Goal: Transaction & Acquisition: Subscribe to service/newsletter

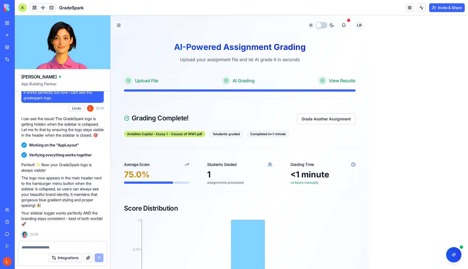
click at [118, 27] on button "Toggle sidebar" at bounding box center [119, 25] width 8 height 8
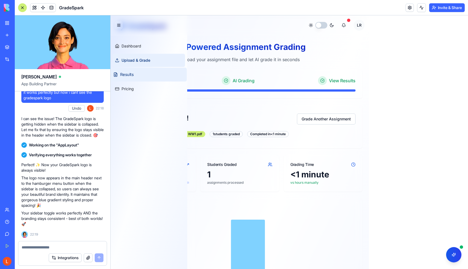
click at [128, 76] on span "Results" at bounding box center [126, 75] width 13 height 6
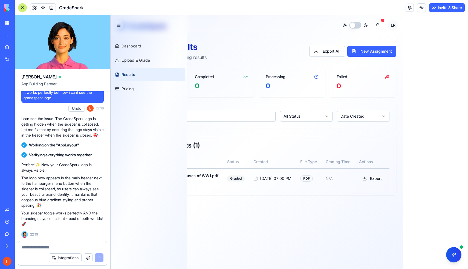
click at [214, 38] on div "Assignment Results View, filter, and export your grading results Export All New…" at bounding box center [257, 118] width 292 height 166
click at [117, 28] on button "Toggle sidebar" at bounding box center [119, 25] width 8 height 8
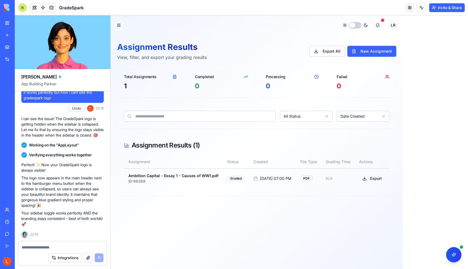
click at [117, 28] on button "Toggle sidebar" at bounding box center [119, 25] width 8 height 8
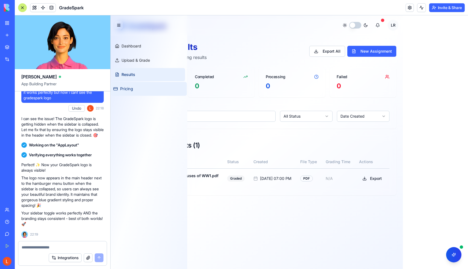
click at [127, 93] on link "Pricing" at bounding box center [149, 89] width 76 height 14
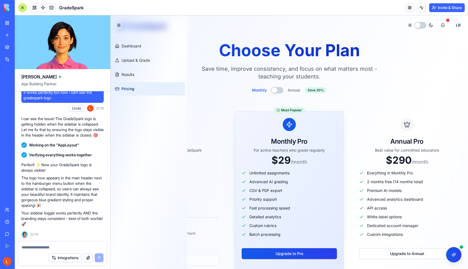
click at [121, 27] on button "Toggle sidebar" at bounding box center [119, 25] width 8 height 8
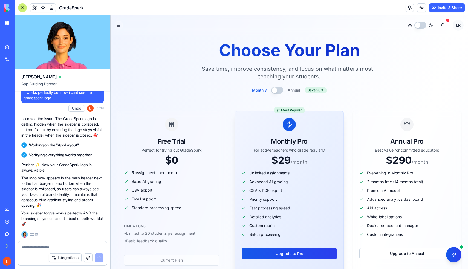
click at [282, 91] on button "button" at bounding box center [277, 90] width 12 height 7
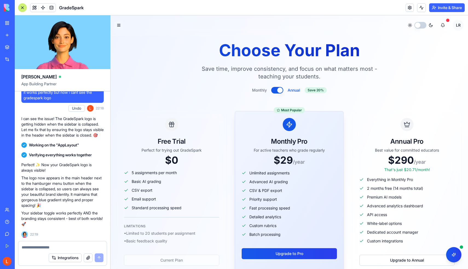
click at [282, 91] on button "button" at bounding box center [277, 90] width 12 height 7
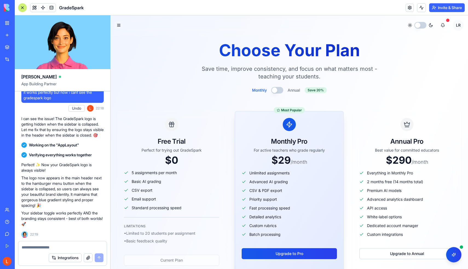
click at [282, 91] on button "button" at bounding box center [277, 90] width 12 height 7
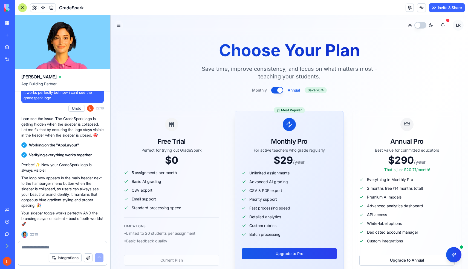
click at [282, 91] on button "button" at bounding box center [277, 90] width 12 height 7
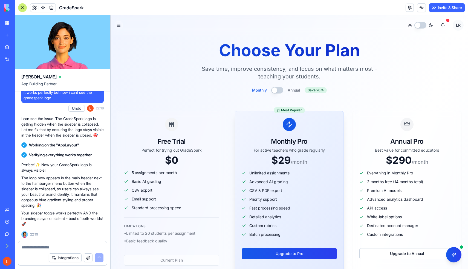
click at [282, 91] on button "button" at bounding box center [277, 90] width 12 height 7
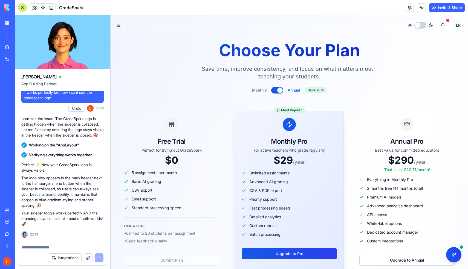
click at [282, 91] on button "button" at bounding box center [277, 90] width 12 height 7
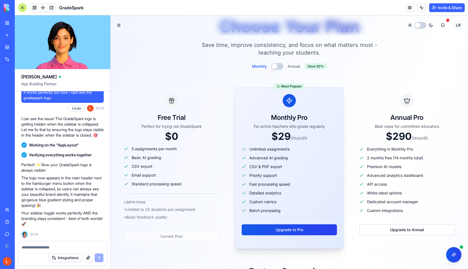
scroll to position [25, 0]
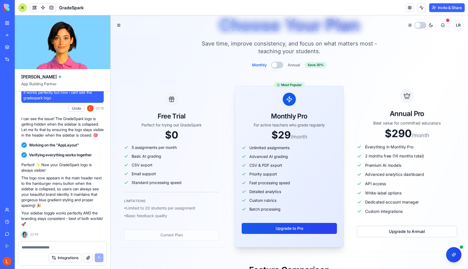
click at [394, 225] on div "Upgrade to Annual" at bounding box center [407, 229] width 100 height 16
click at [394, 226] on button "Upgrade to Annual" at bounding box center [406, 231] width 105 height 12
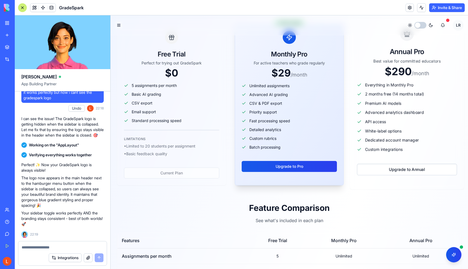
scroll to position [88, 0]
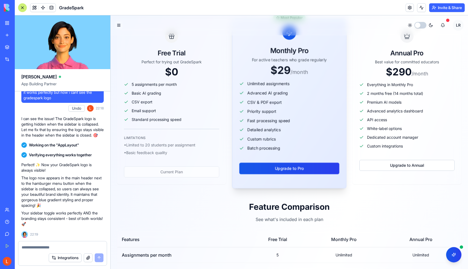
click at [317, 160] on div "Upgrade to Pro" at bounding box center [289, 166] width 100 height 16
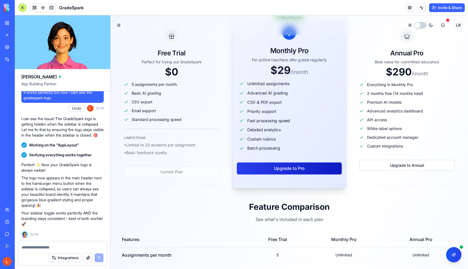
click at [316, 163] on button "Upgrade to Pro" at bounding box center [289, 168] width 105 height 12
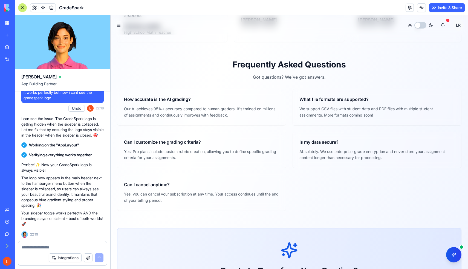
scroll to position [611, 0]
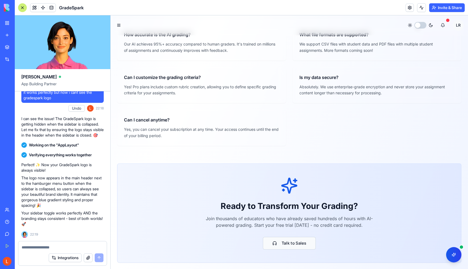
click at [291, 241] on button "Talk to Sales" at bounding box center [289, 242] width 53 height 13
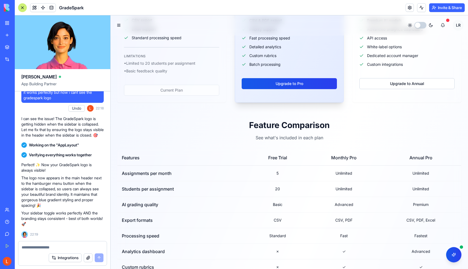
scroll to position [0, 0]
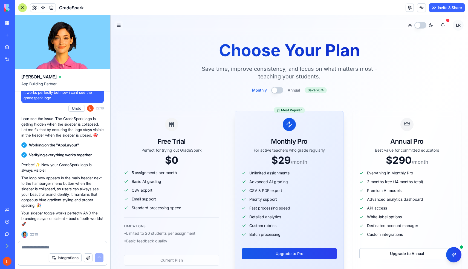
click at [119, 25] on button "Toggle sidebar" at bounding box center [119, 25] width 8 height 8
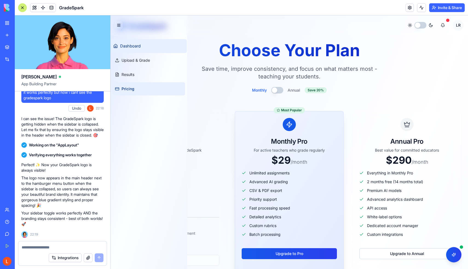
click at [122, 45] on span "Dashboard" at bounding box center [130, 46] width 21 height 6
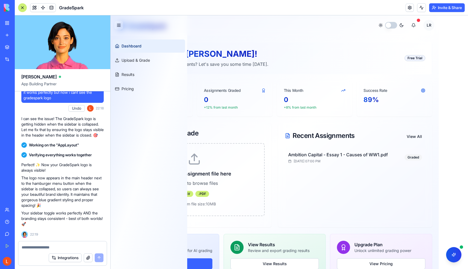
click at [119, 24] on button "Toggle sidebar" at bounding box center [119, 25] width 8 height 8
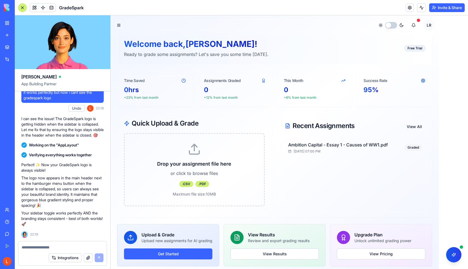
scroll to position [14, 0]
